Goal: Book appointment/travel/reservation

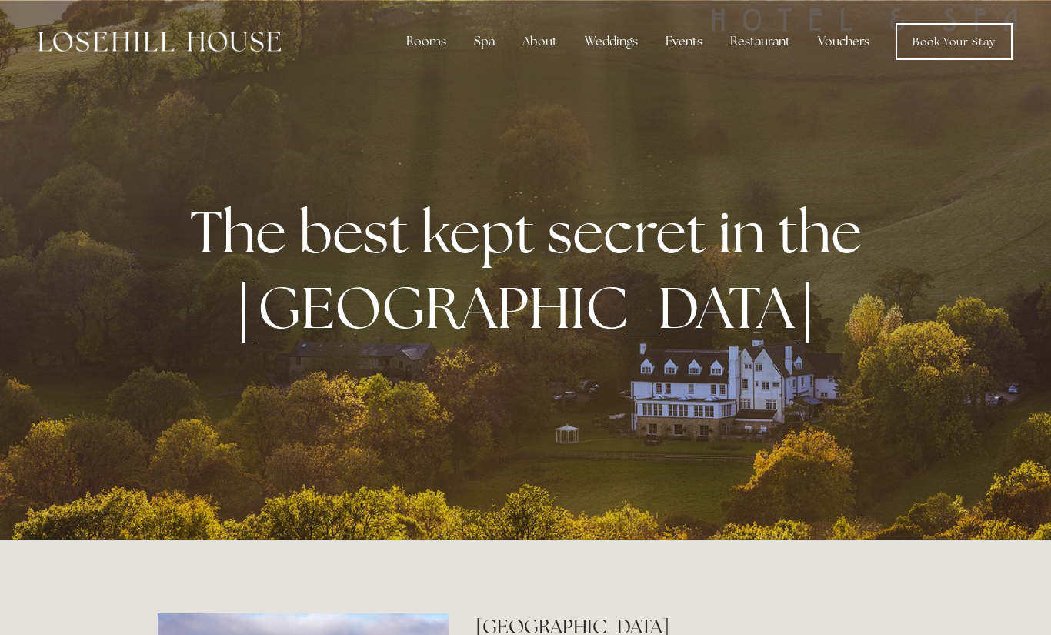
drag, startPoint x: 1050, startPoint y: 56, endPoint x: 1050, endPoint y: 8, distance: 47.7
click at [1050, 8] on header "Rooms Rooms Your Stay Book a stay Offers Spa" at bounding box center [525, 41] width 1051 height 83
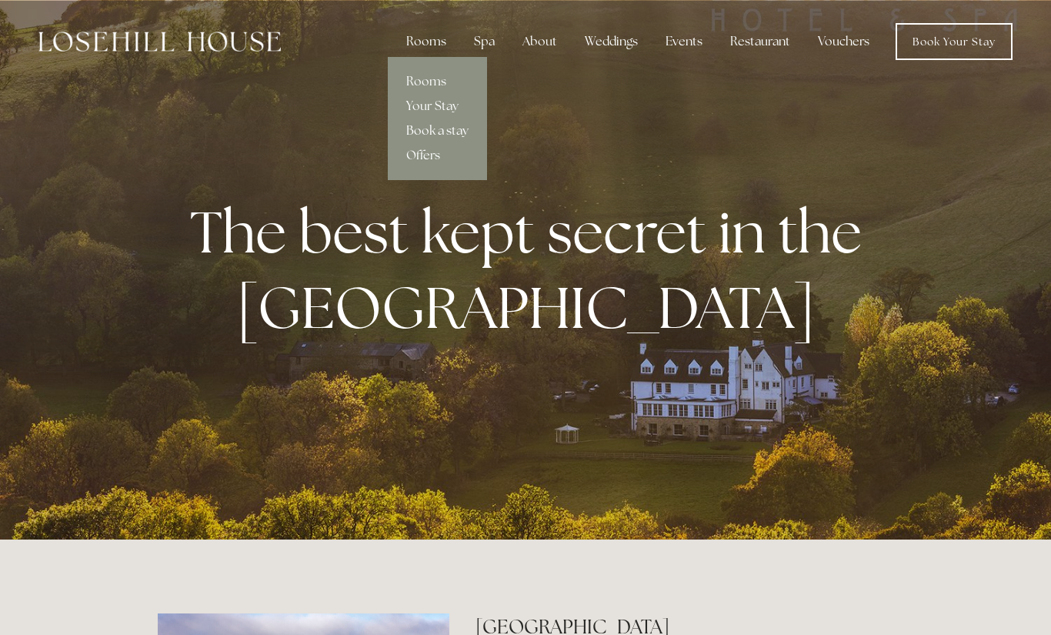
click at [428, 131] on link "Book a stay" at bounding box center [437, 131] width 99 height 25
